Goal: Find specific page/section: Find specific page/section

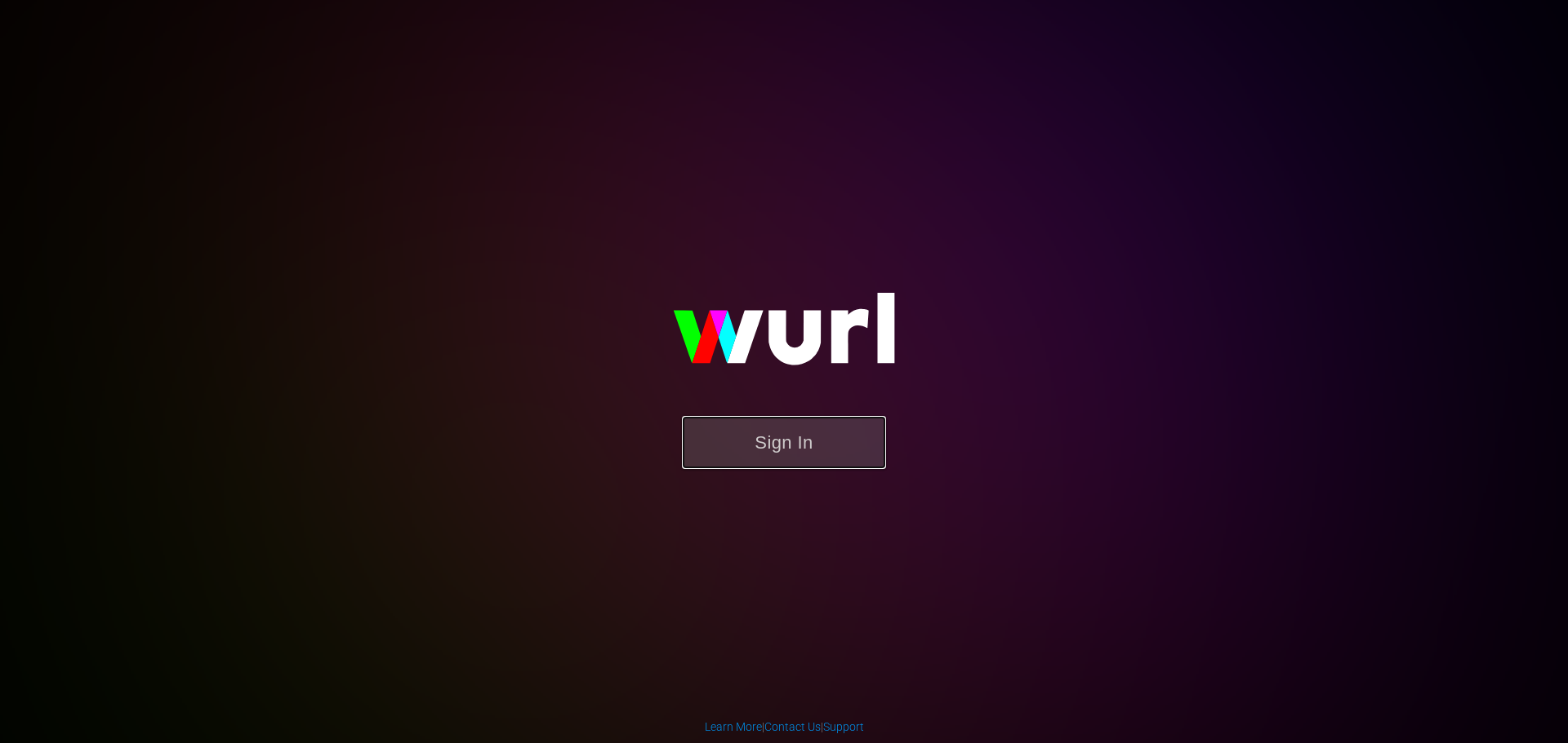
click at [780, 433] on button "Sign In" at bounding box center [784, 442] width 204 height 53
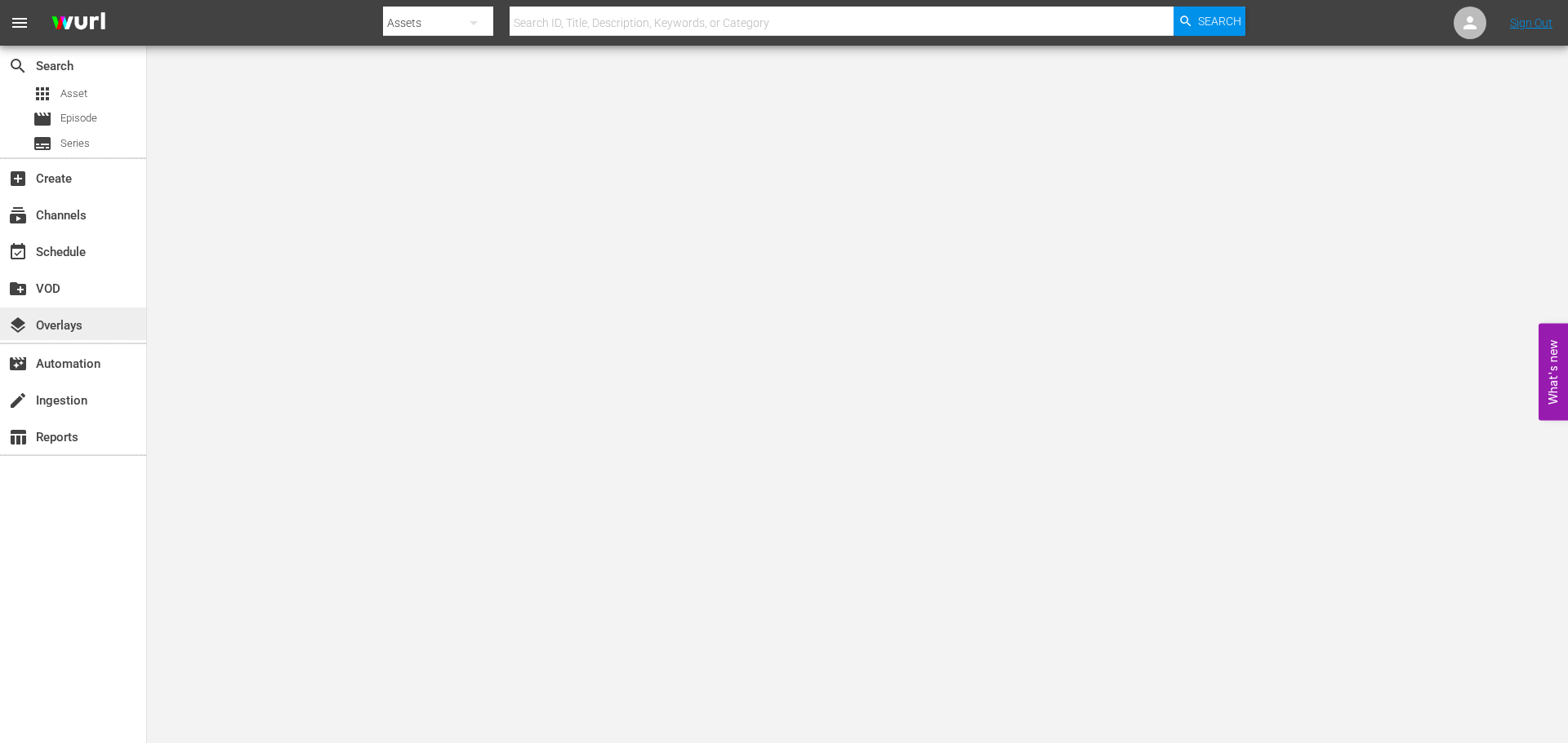
click at [56, 324] on div "layers Overlays" at bounding box center [45, 323] width 92 height 15
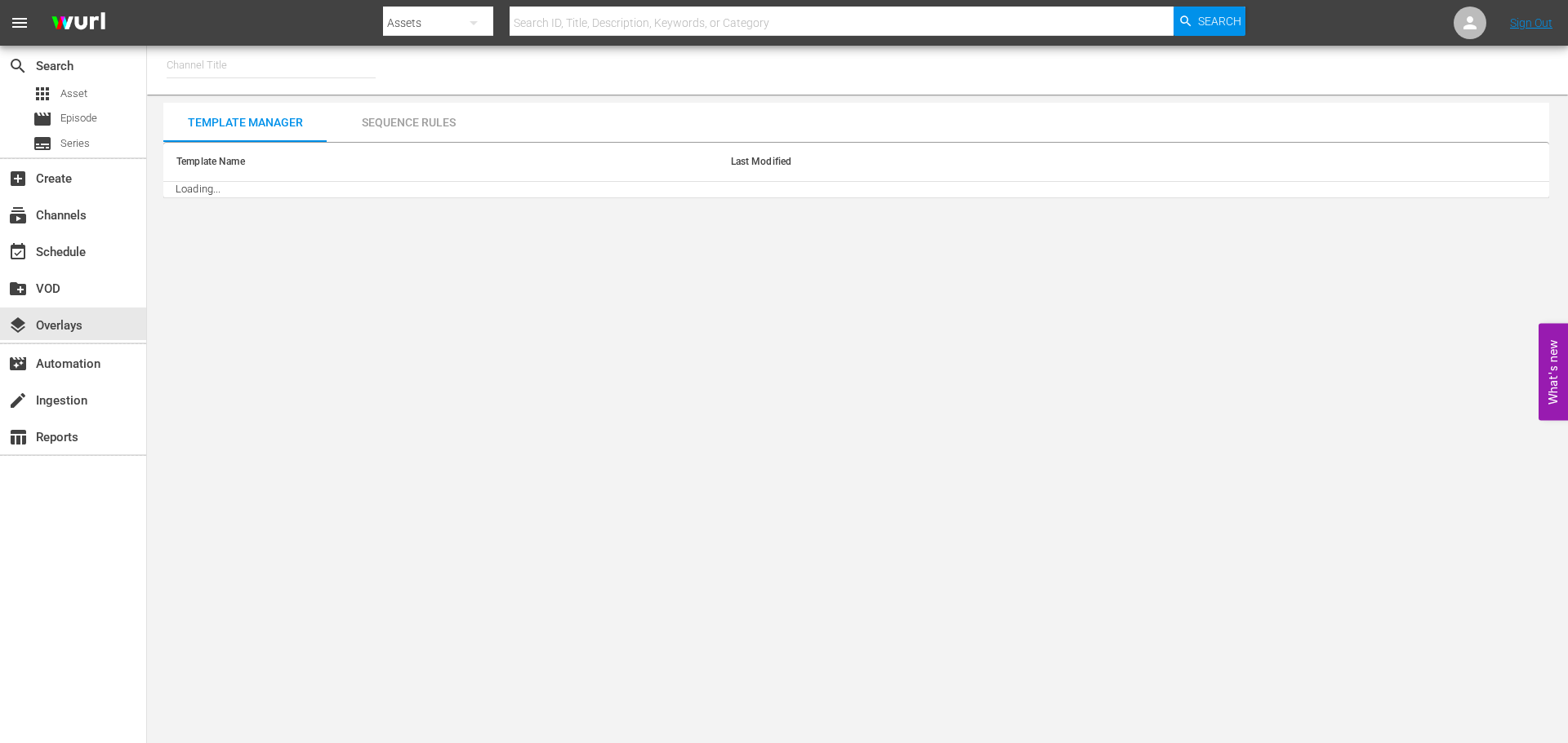
click at [225, 70] on input "text" at bounding box center [271, 65] width 209 height 39
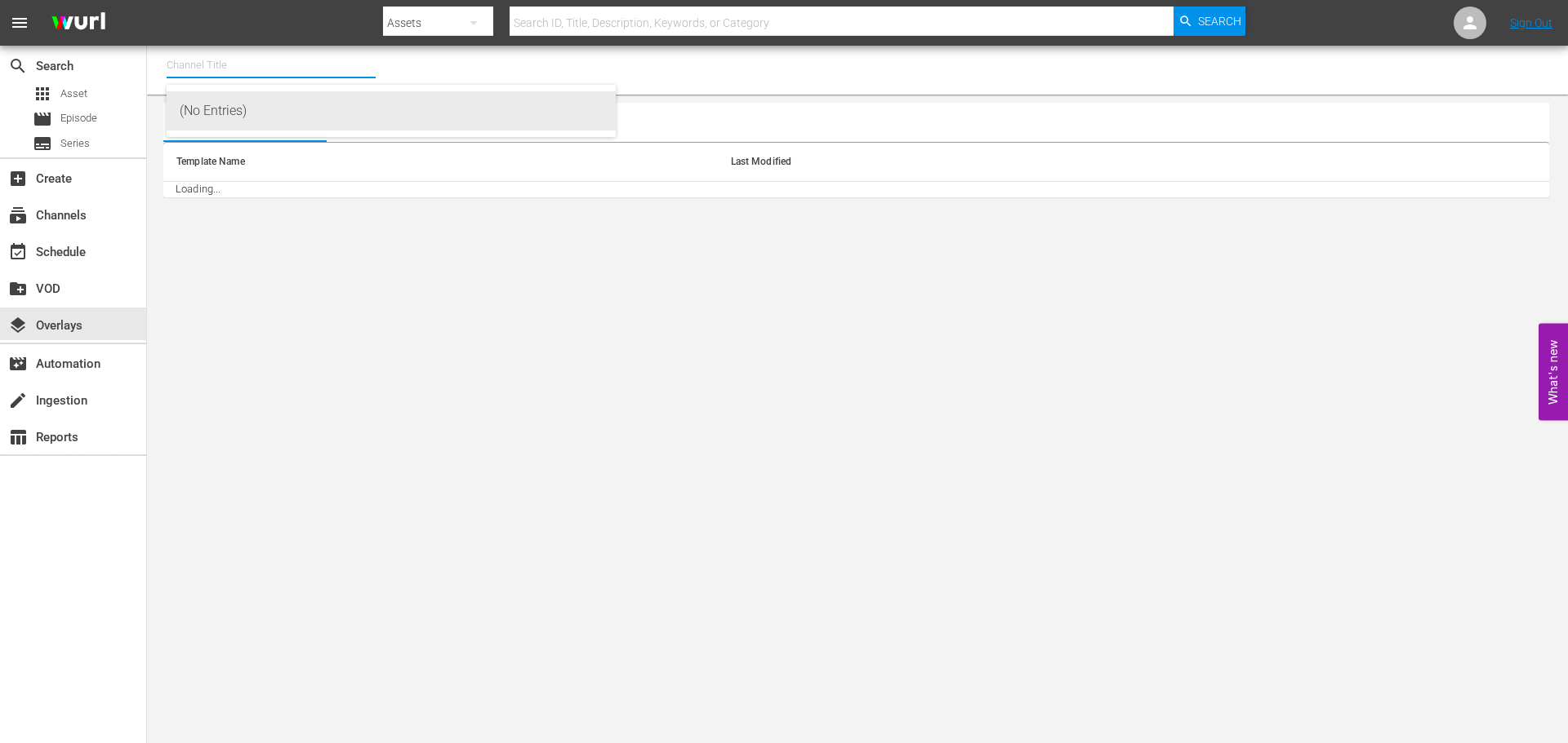
click at [239, 117] on div "(No Entries)" at bounding box center [391, 111] width 423 height 39
type input "(No Entries)"
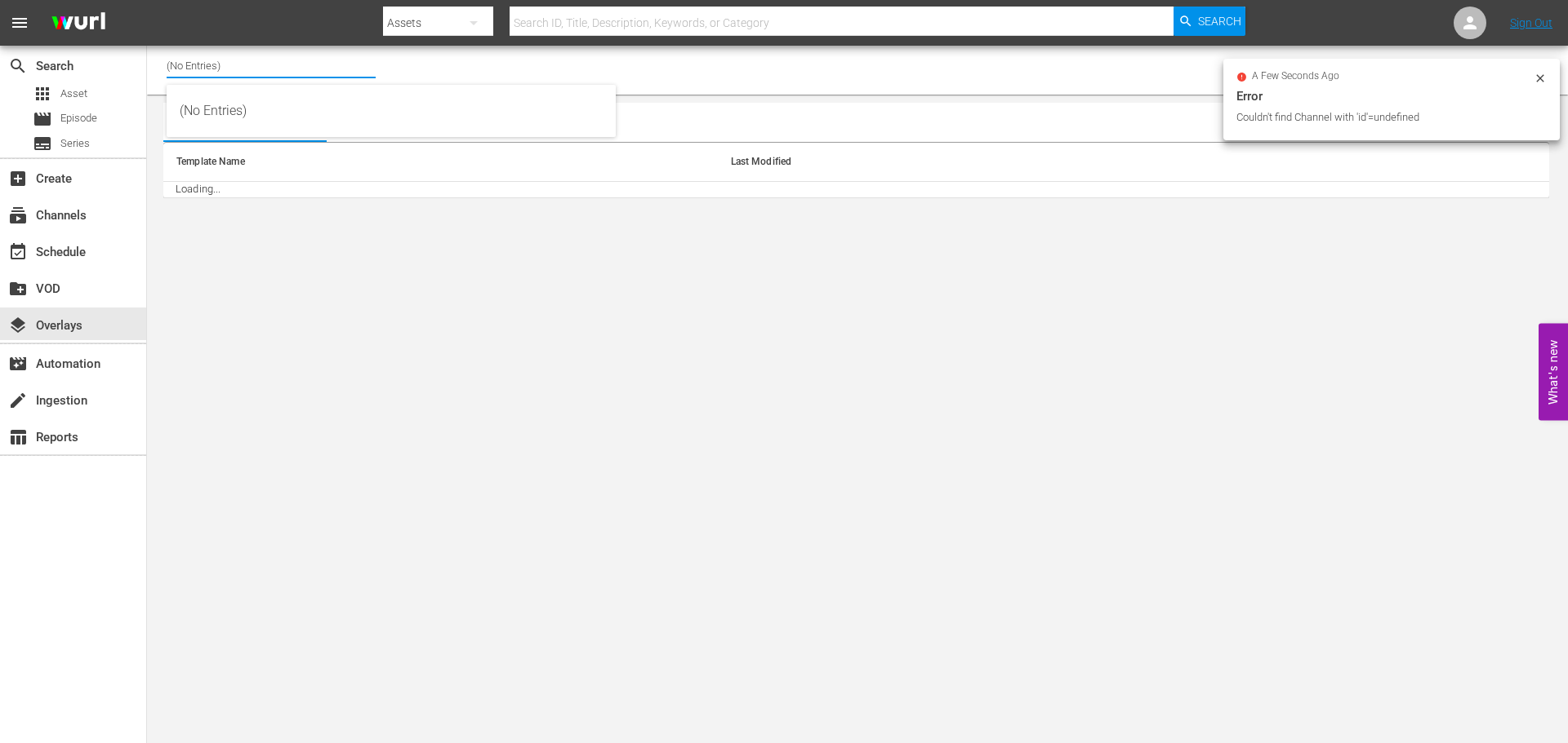
click at [260, 62] on input "(No Entries)" at bounding box center [271, 65] width 209 height 39
type input "(No Entries)mi"
drag, startPoint x: 260, startPoint y: 62, endPoint x: 140, endPoint y: 49, distance: 120.7
click at [147, 0] on div "search Search apps Asset movie Episode subtitles Series add_box Create subscrip…" at bounding box center [857, 0] width 1421 height 0
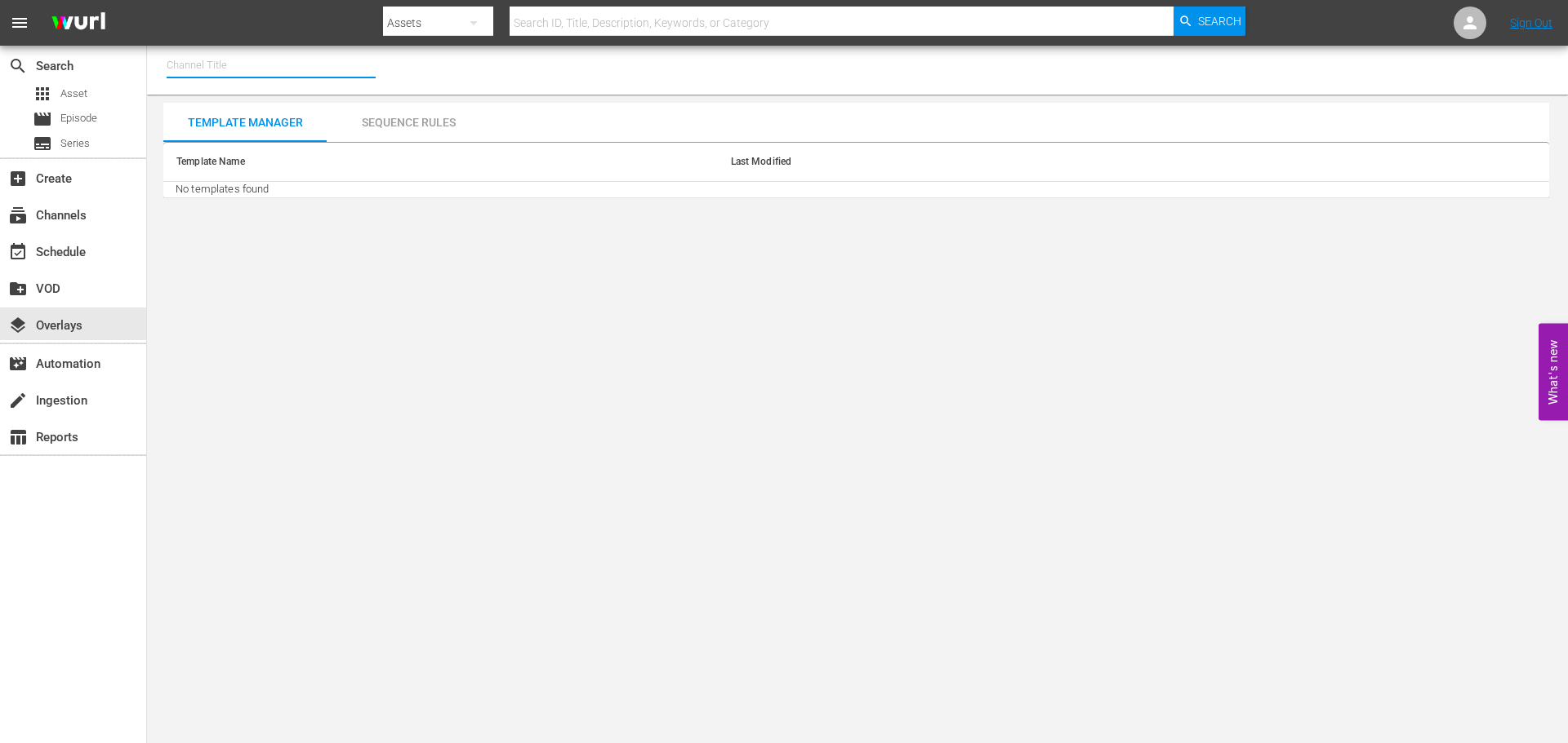
click at [803, 25] on input "text" at bounding box center [841, 23] width 664 height 39
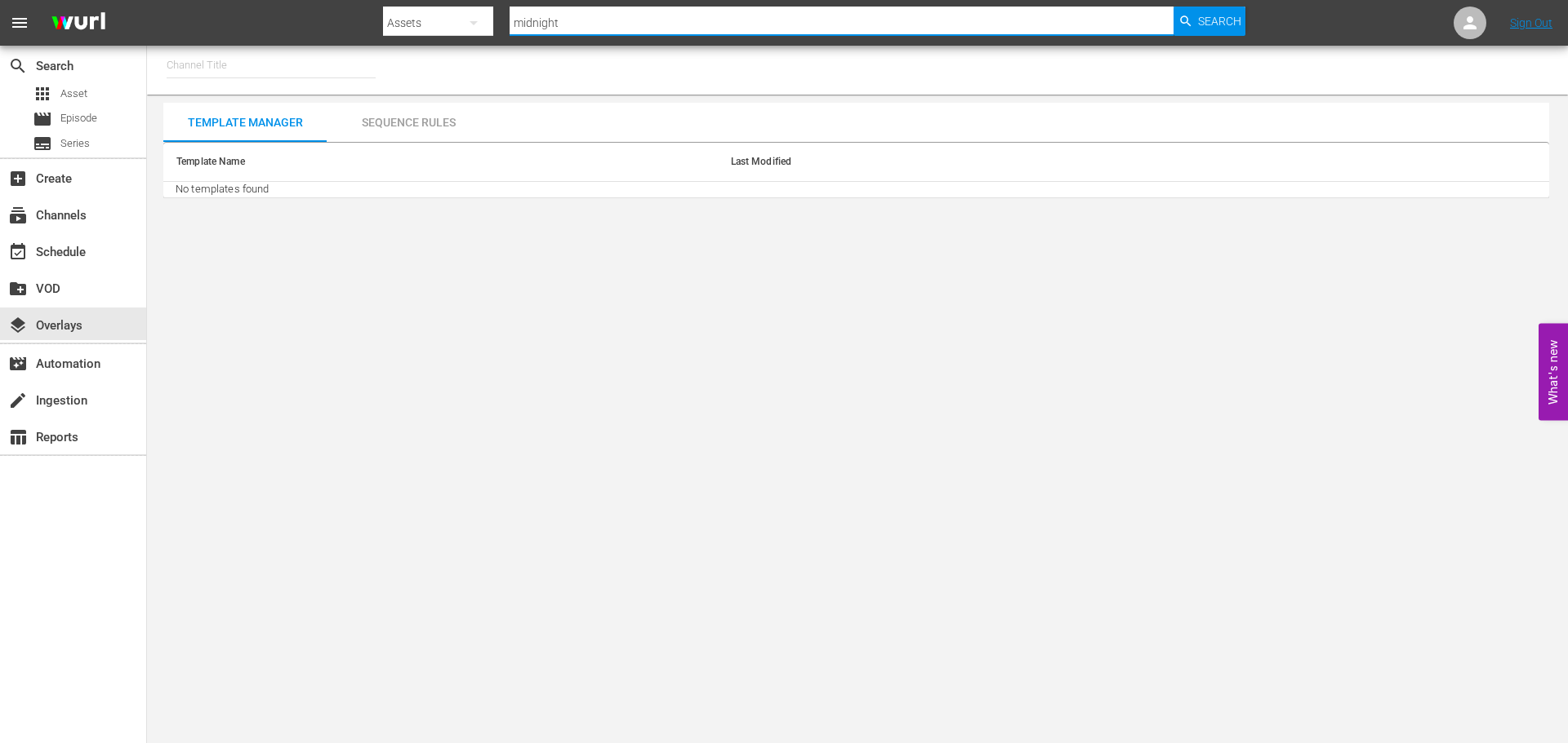
click at [803, 25] on input "midnight" at bounding box center [841, 23] width 664 height 39
click at [236, 65] on input "text" at bounding box center [271, 65] width 209 height 39
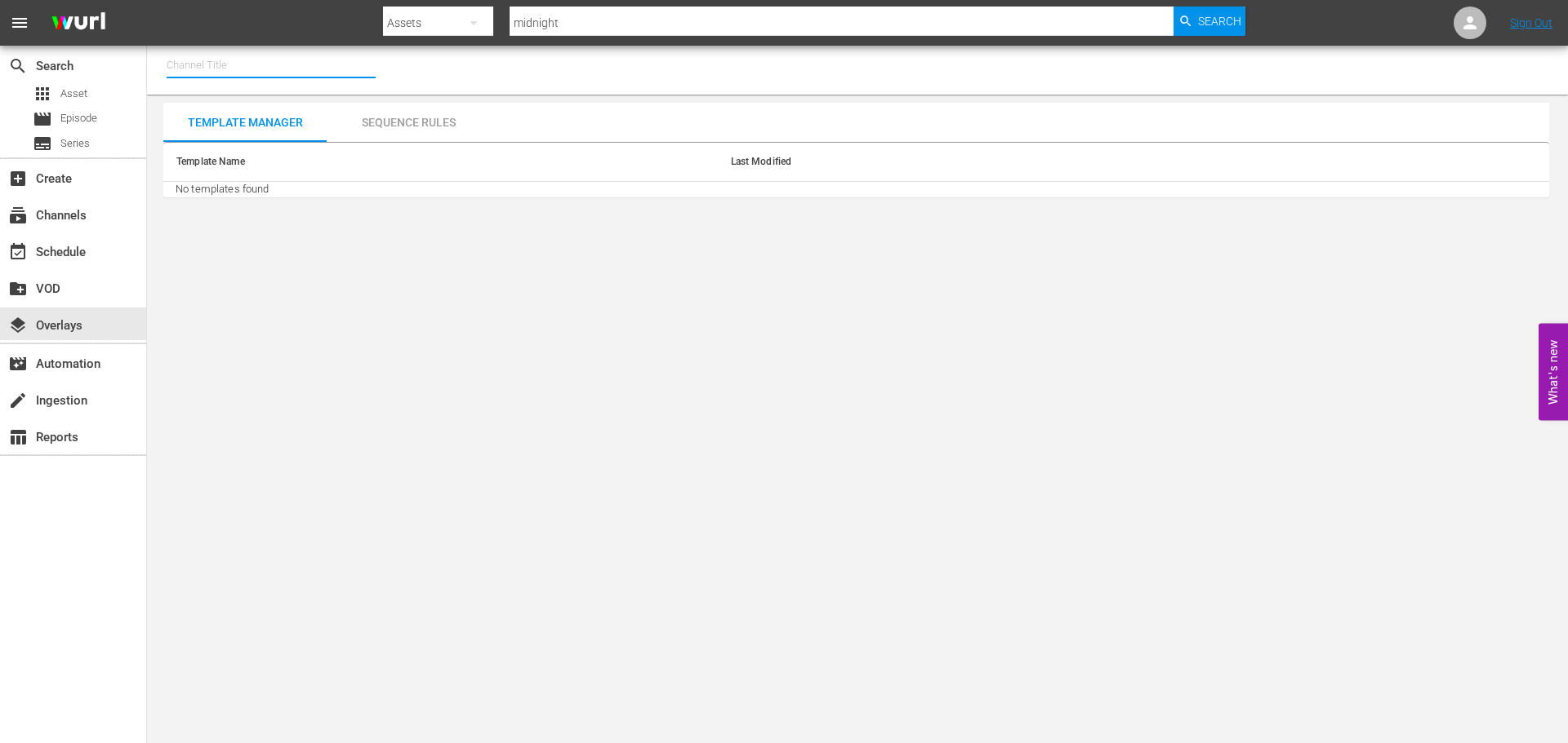
click at [236, 65] on input "text" at bounding box center [271, 65] width 209 height 39
click at [432, 92] on div "Channel Title" at bounding box center [857, 70] width 1421 height 49
click at [357, 70] on input "text" at bounding box center [271, 65] width 209 height 39
click at [161, 60] on div "Channel Title" at bounding box center [857, 70] width 1421 height 49
click at [194, 64] on input "text" at bounding box center [271, 65] width 209 height 39
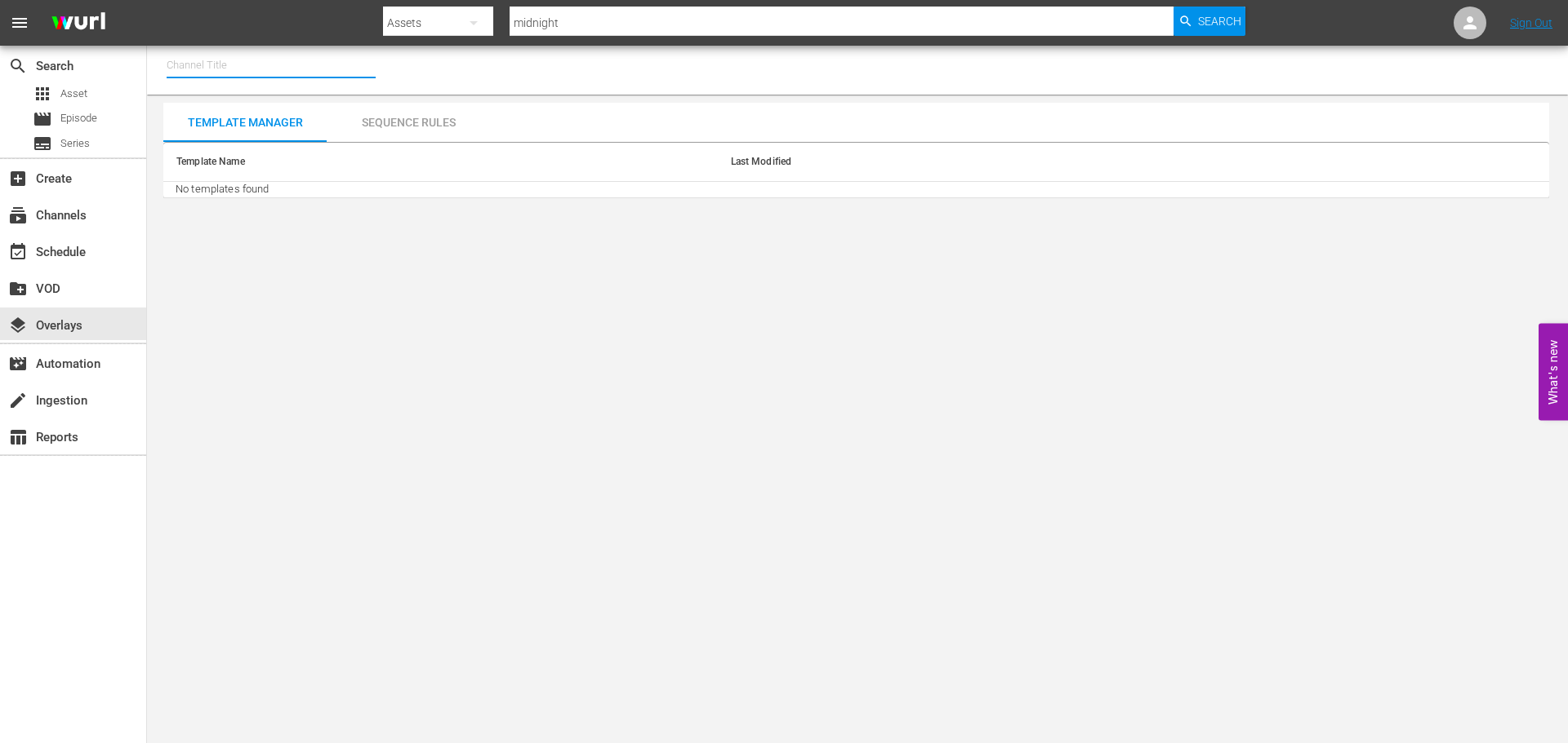
click at [193, 64] on input "text" at bounding box center [271, 65] width 209 height 39
click at [650, 29] on input "midnight" at bounding box center [841, 23] width 664 height 39
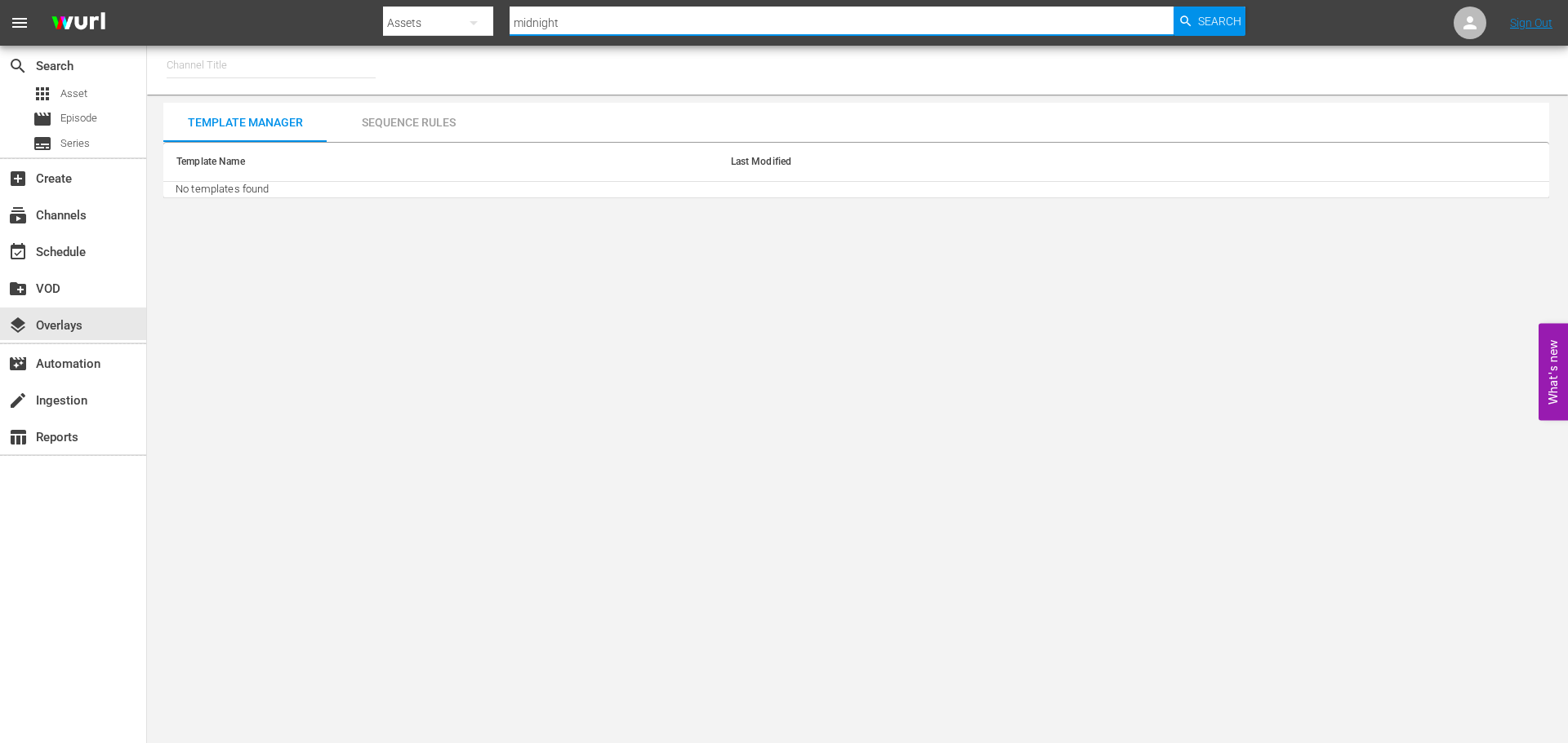
drag, startPoint x: 844, startPoint y: 14, endPoint x: 725, endPoint y: 19, distance: 119.1
click at [841, 15] on input "midnight" at bounding box center [841, 23] width 664 height 39
click at [715, 19] on input "midnight" at bounding box center [841, 23] width 664 height 39
type input "m"
click at [1039, 43] on nav "menu Search By Assets Search ID, Title, Description, Keywords, or Category Sear…" at bounding box center [784, 23] width 1568 height 45
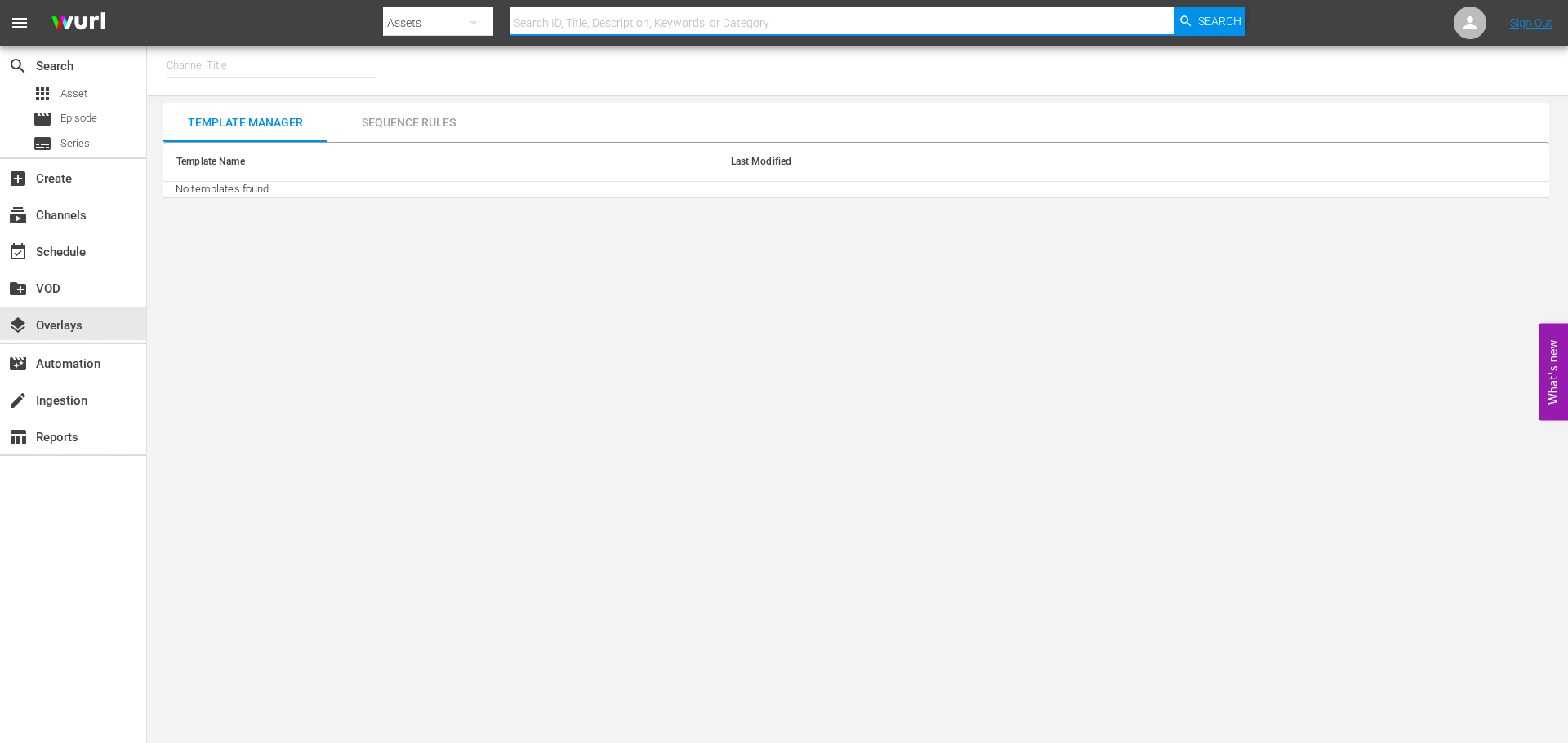
click at [1053, 31] on input "text" at bounding box center [841, 23] width 664 height 39
click at [1101, 30] on input "text" at bounding box center [841, 23] width 664 height 39
type input "midnight"
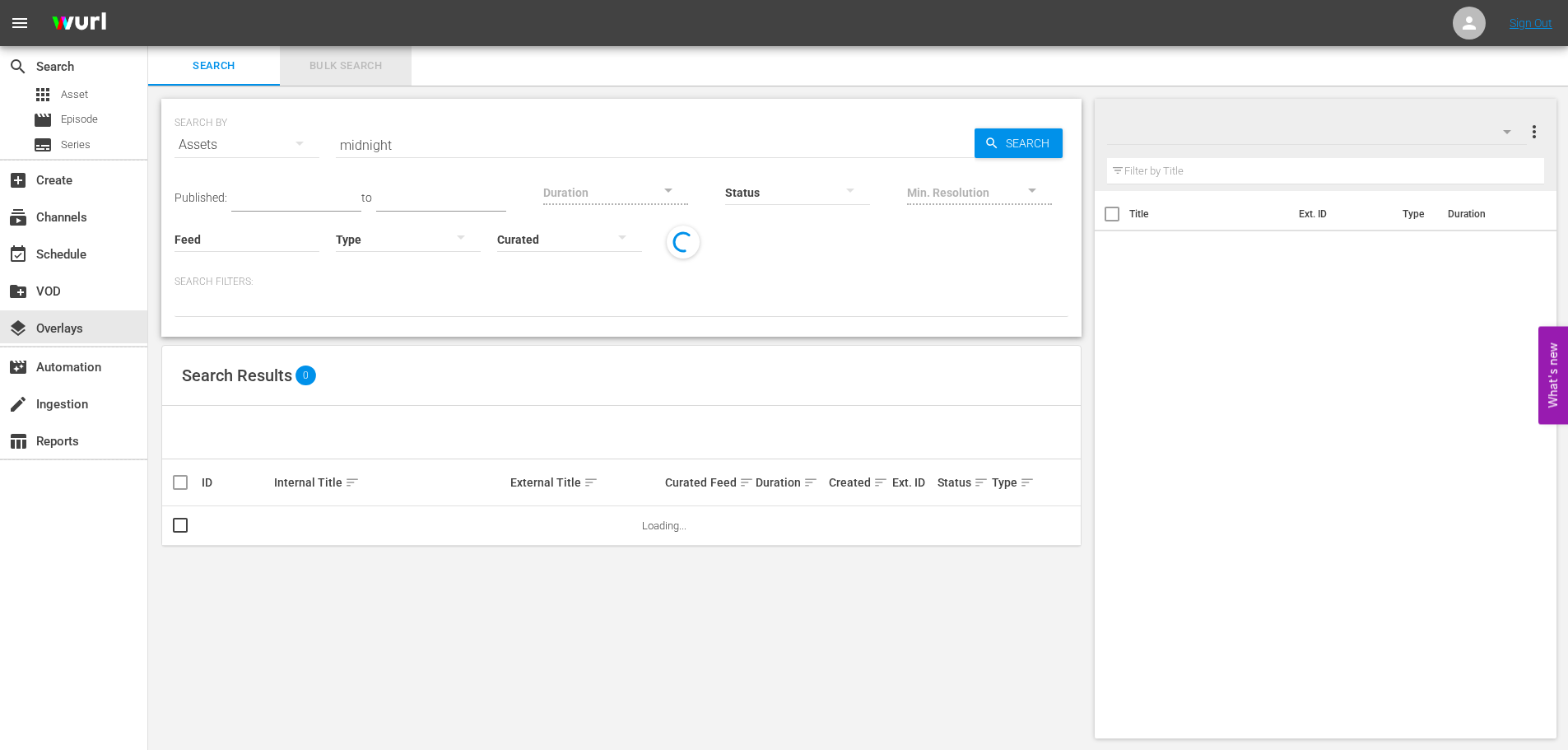
click at [341, 63] on span "Bulk Search" at bounding box center [345, 67] width 112 height 19
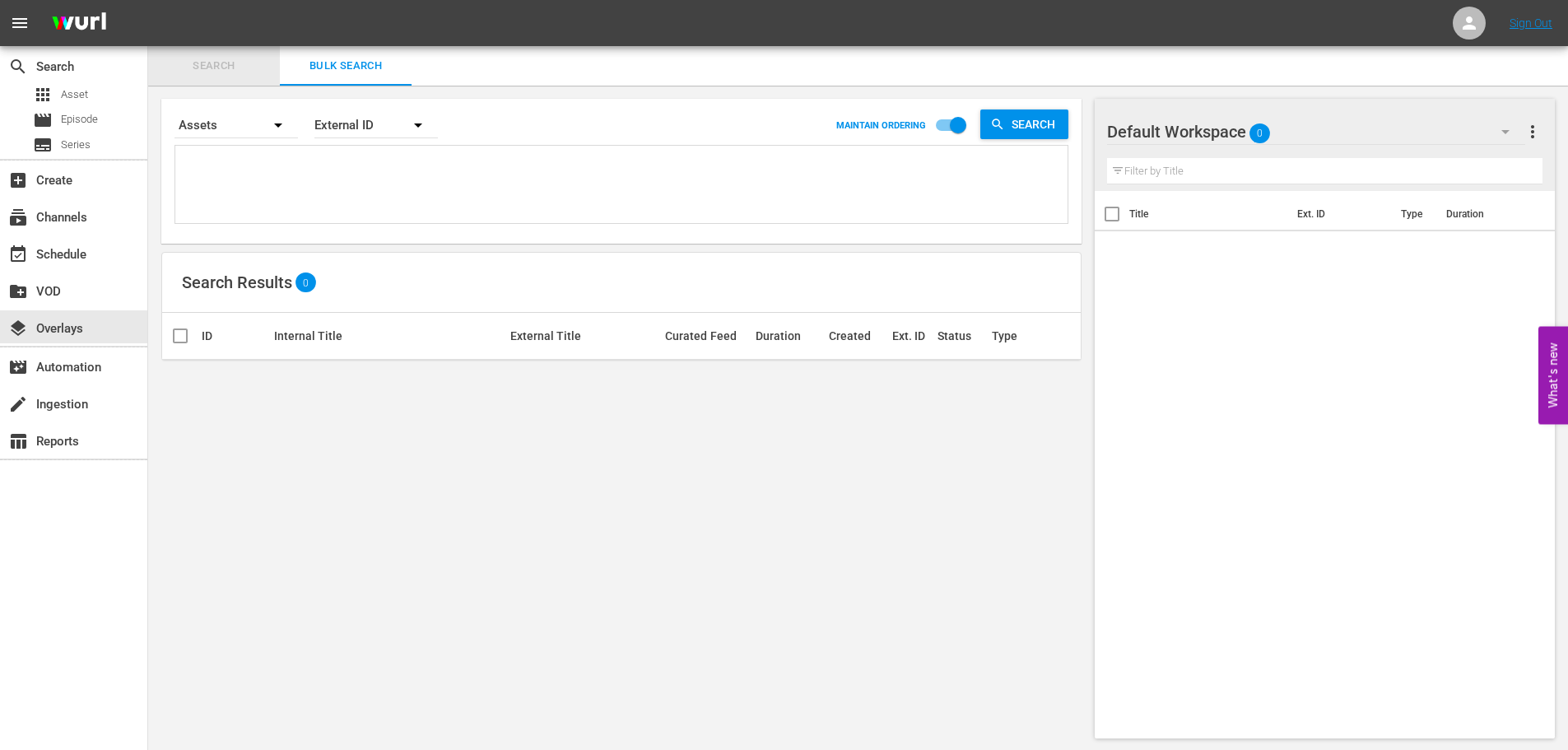
click at [205, 66] on span "Search" at bounding box center [214, 67] width 112 height 19
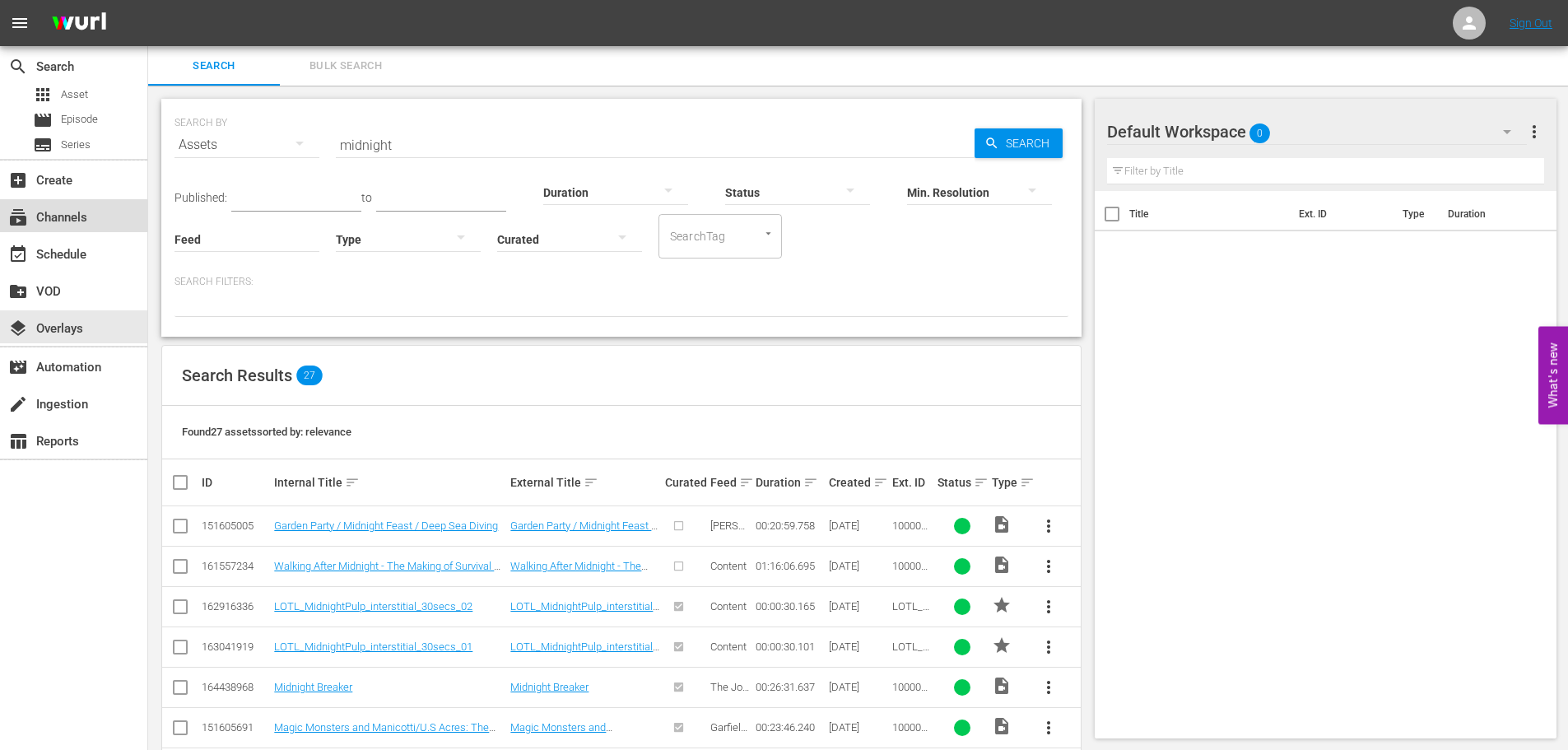
click at [57, 222] on div "subscriptions Channels" at bounding box center [46, 215] width 92 height 15
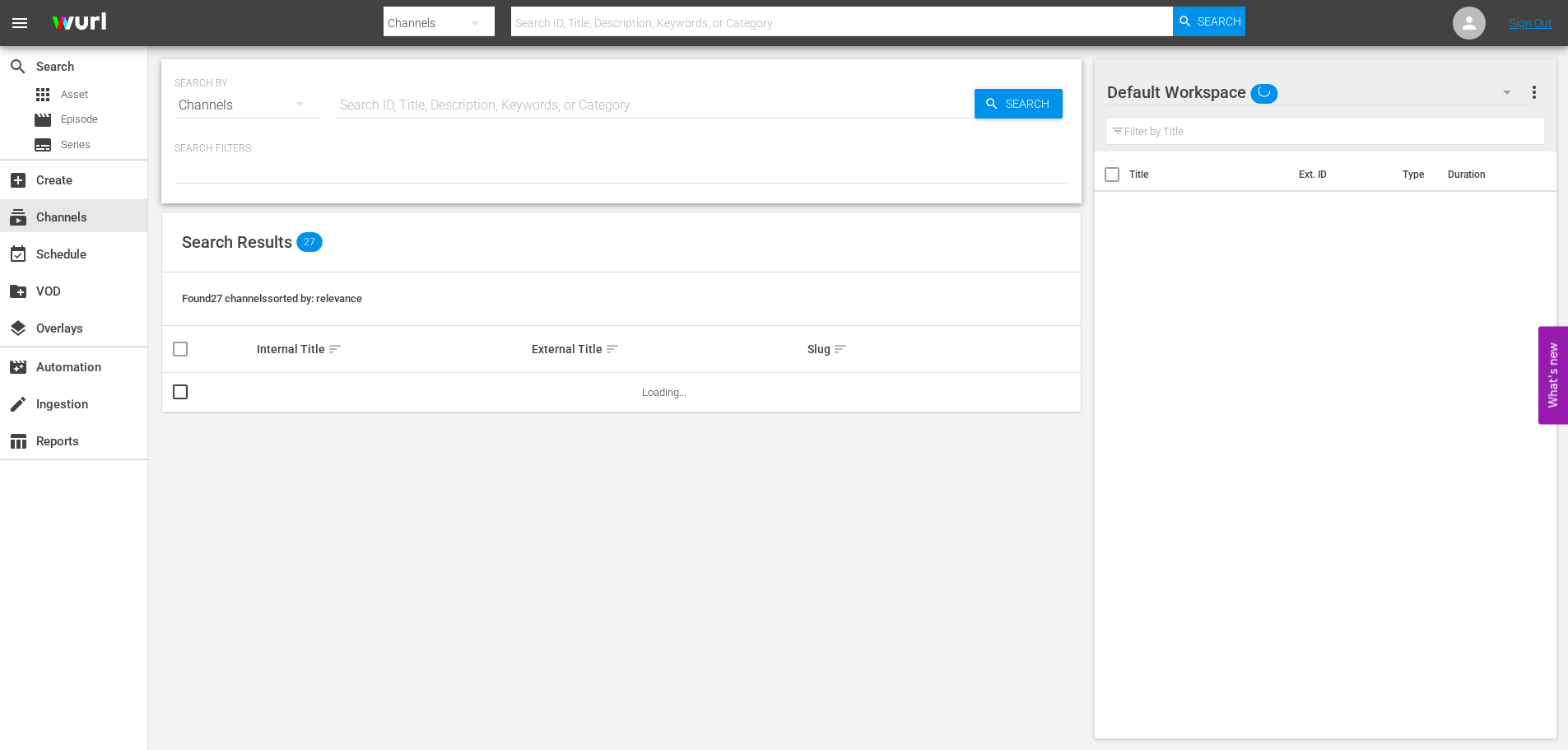
click at [296, 103] on icon "button" at bounding box center [299, 104] width 19 height 19
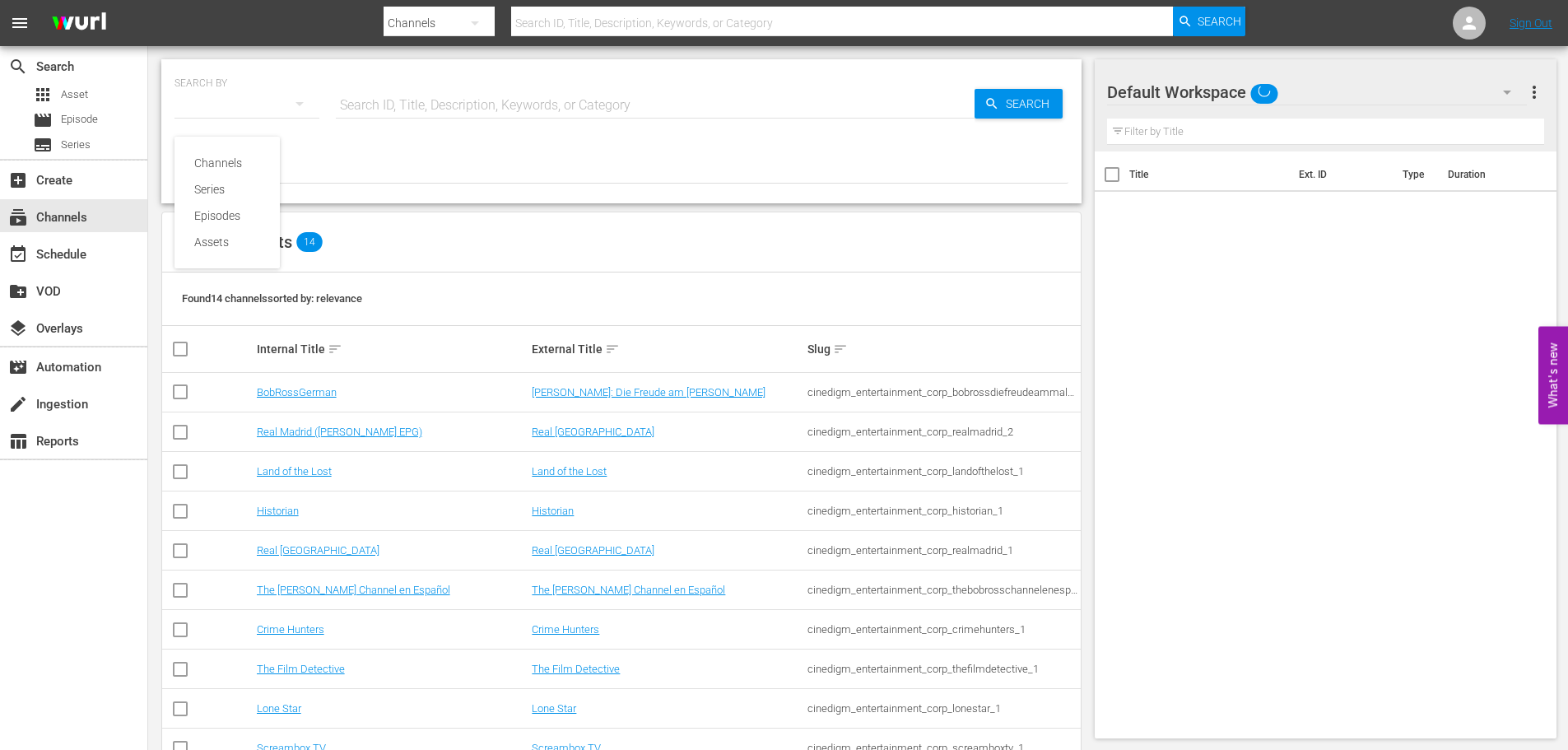
click at [245, 163] on div "Channels" at bounding box center [227, 163] width 66 height 26
